Goal: Task Accomplishment & Management: Manage account settings

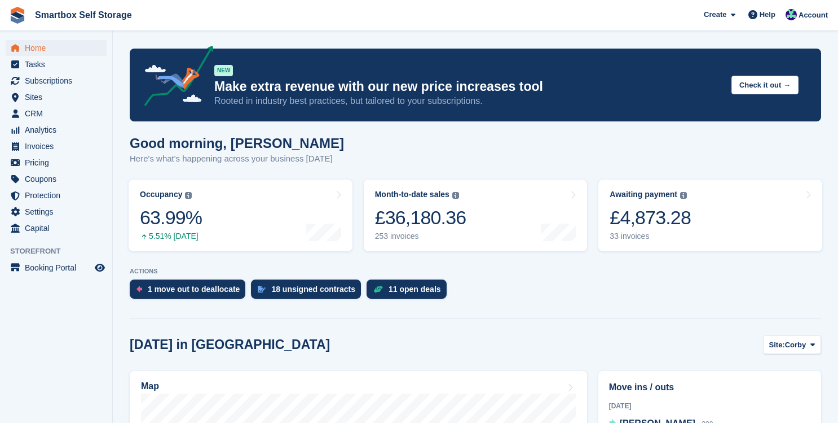
click at [40, 48] on span "Home" at bounding box center [59, 48] width 68 height 16
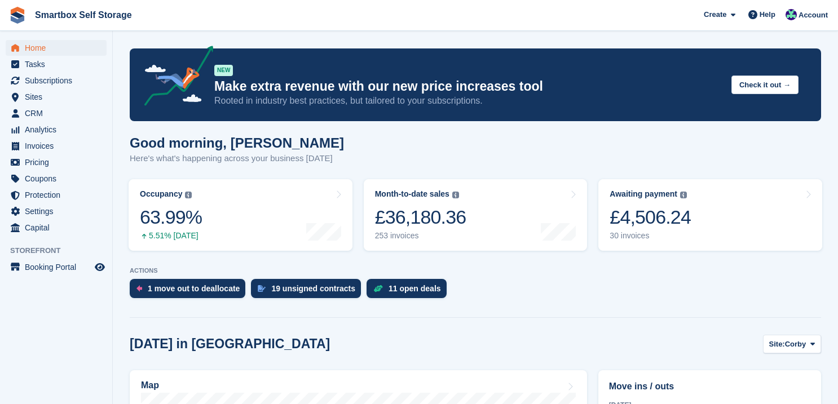
click at [33, 47] on span "Home" at bounding box center [59, 48] width 68 height 16
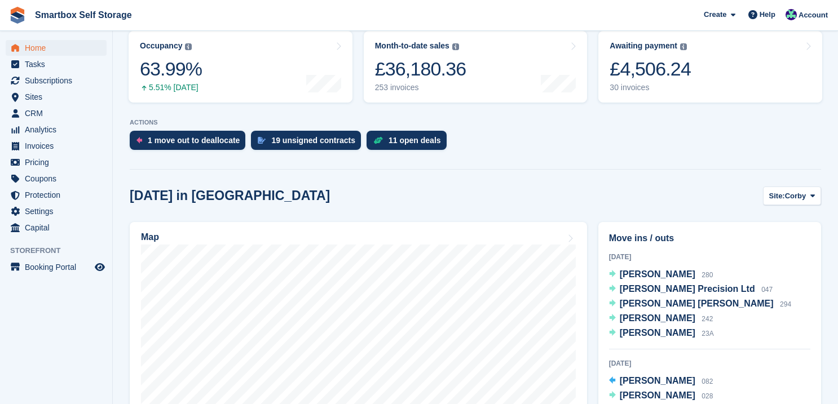
scroll to position [161, 0]
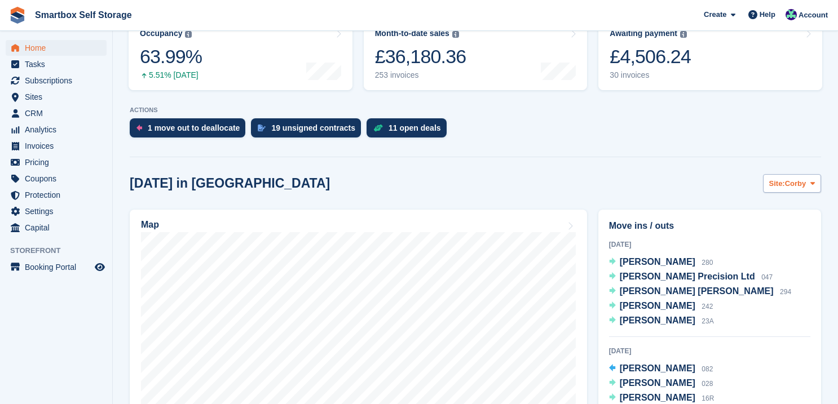
click at [785, 186] on span "Corby" at bounding box center [795, 183] width 21 height 11
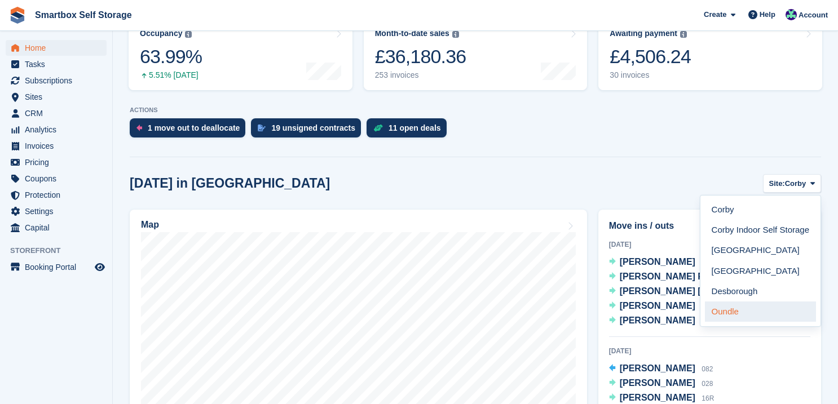
click at [757, 302] on link "Oundle" at bounding box center [760, 312] width 111 height 20
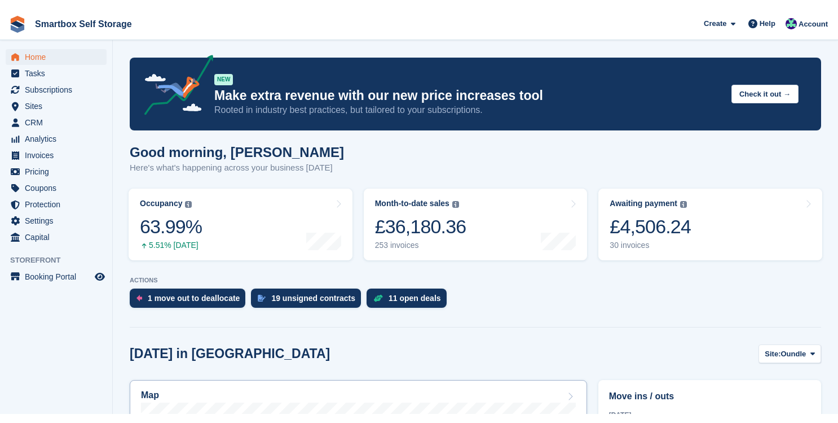
scroll to position [0, 0]
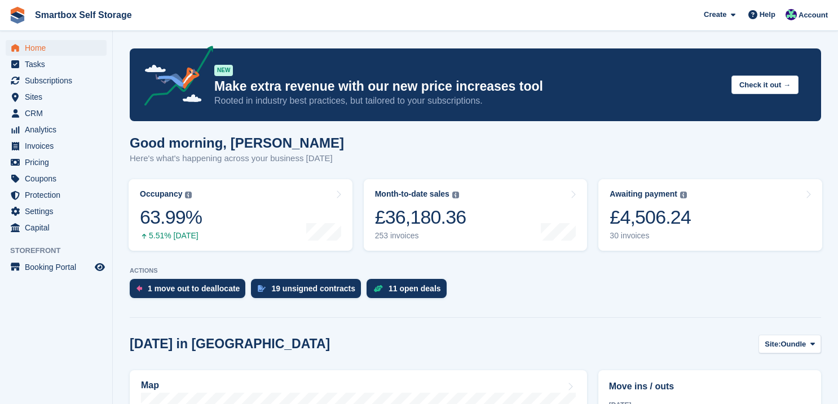
click at [38, 49] on span "Home" at bounding box center [59, 48] width 68 height 16
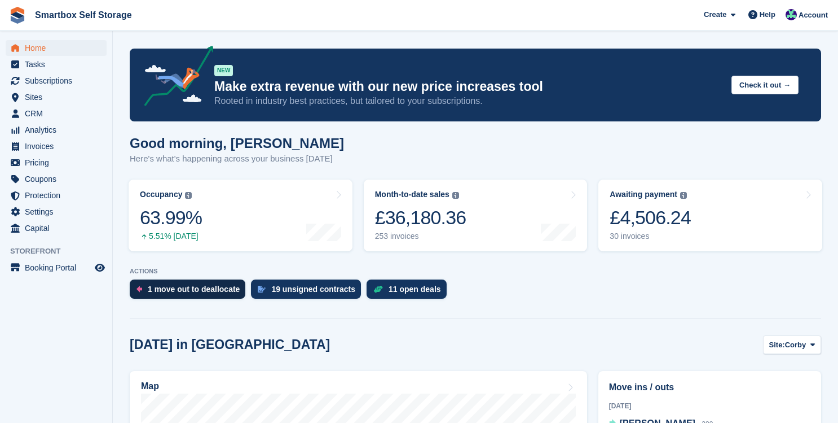
click at [211, 289] on div "1 move out to deallocate" at bounding box center [194, 288] width 92 height 9
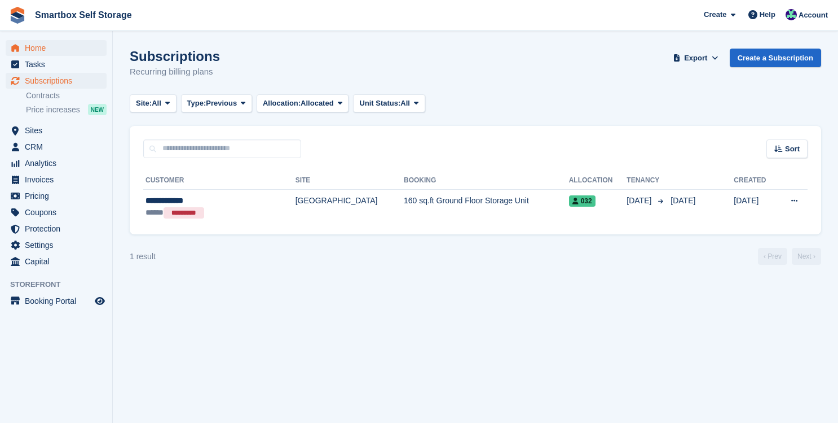
click at [37, 51] on span "Home" at bounding box center [59, 48] width 68 height 16
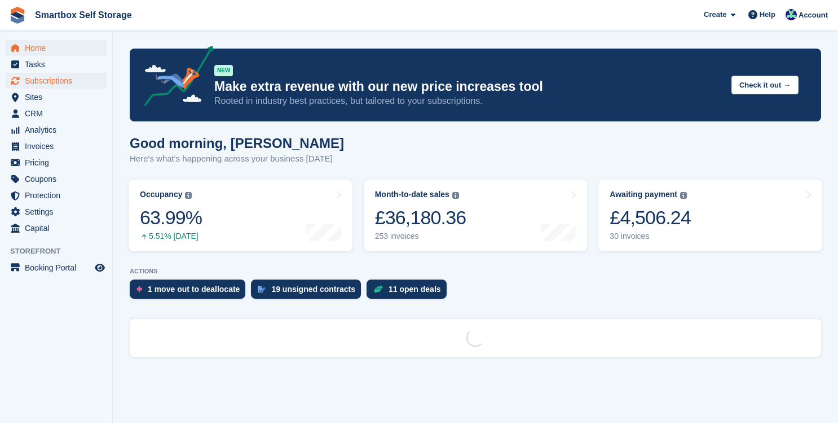
click at [45, 80] on span "Subscriptions" at bounding box center [59, 81] width 68 height 16
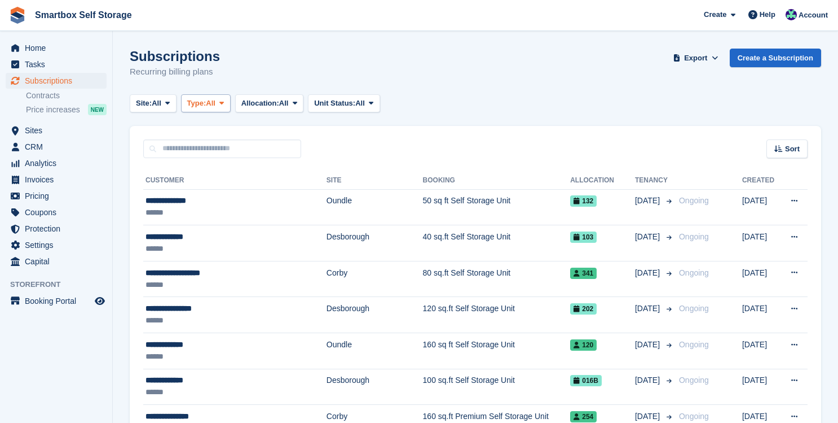
click at [224, 101] on icon at bounding box center [221, 102] width 5 height 7
click at [226, 152] on link "Upcoming" at bounding box center [235, 150] width 98 height 20
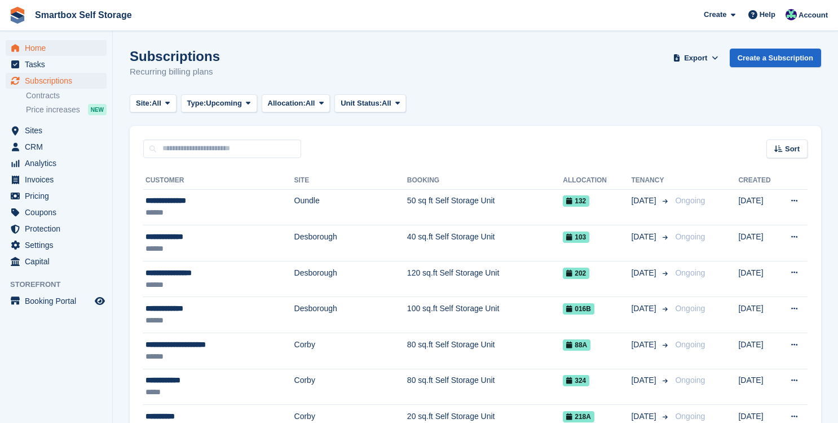
click at [39, 49] on span "Home" at bounding box center [59, 48] width 68 height 16
